Goal: Find specific page/section: Find specific page/section

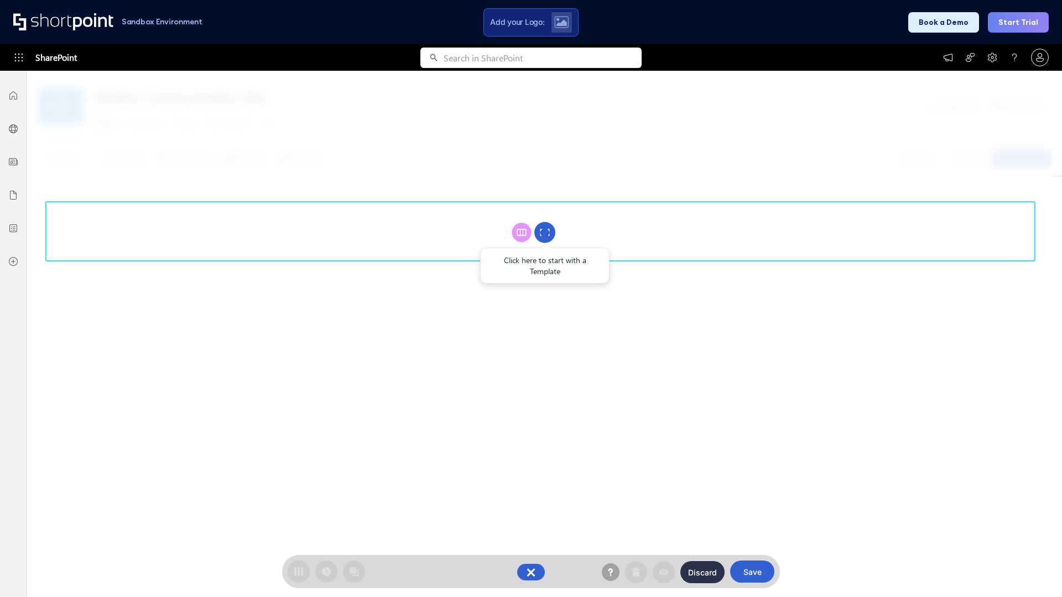
click at [545, 232] on circle at bounding box center [544, 232] width 21 height 21
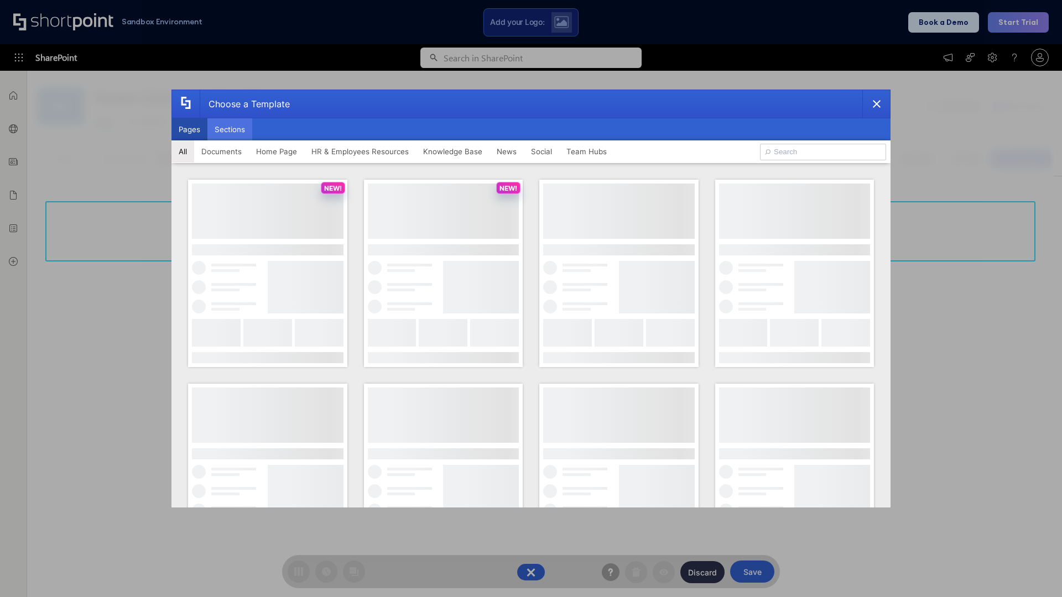
click at [229, 129] on button "Sections" at bounding box center [229, 129] width 45 height 22
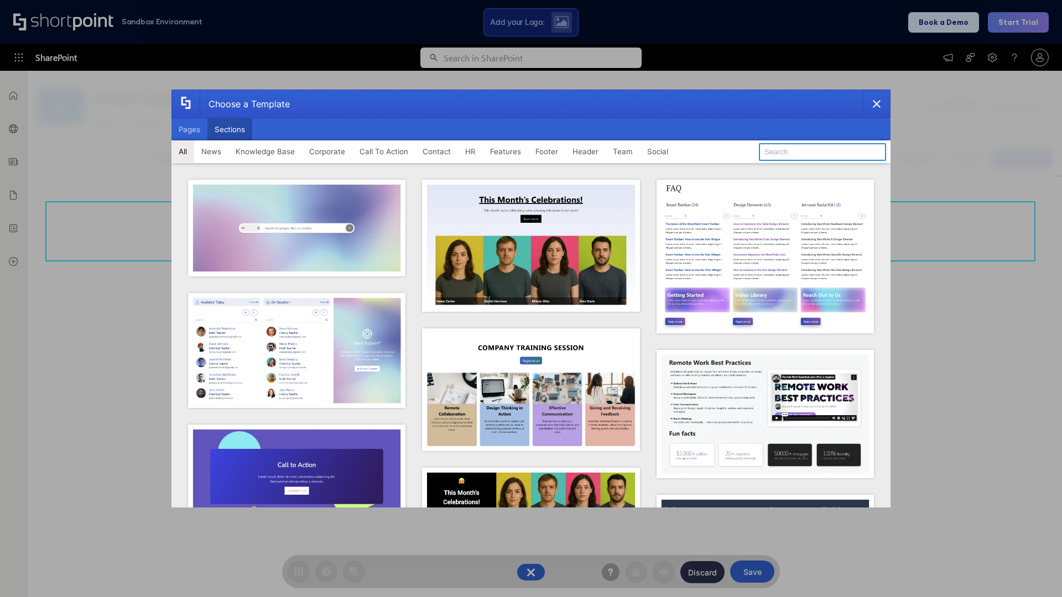
type input "FAQ 4"
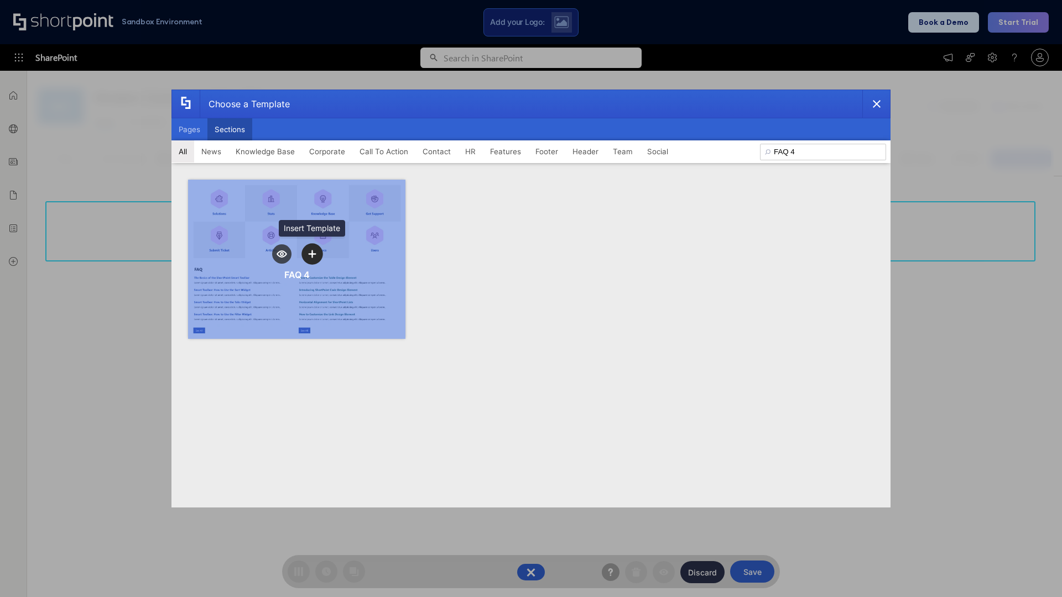
click at [312, 254] on icon "template selector" at bounding box center [312, 254] width 8 height 8
